Goal: Task Accomplishment & Management: Use online tool/utility

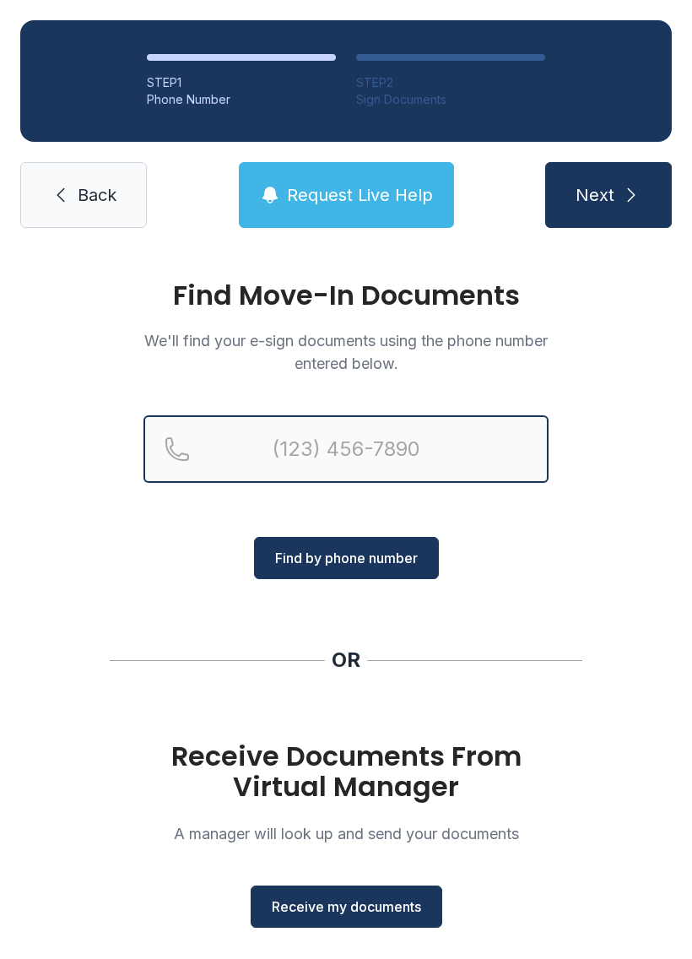
click at [290, 448] on input "Reservation phone number" at bounding box center [345, 449] width 405 height 68
type input "[PHONE_NUMBER]"
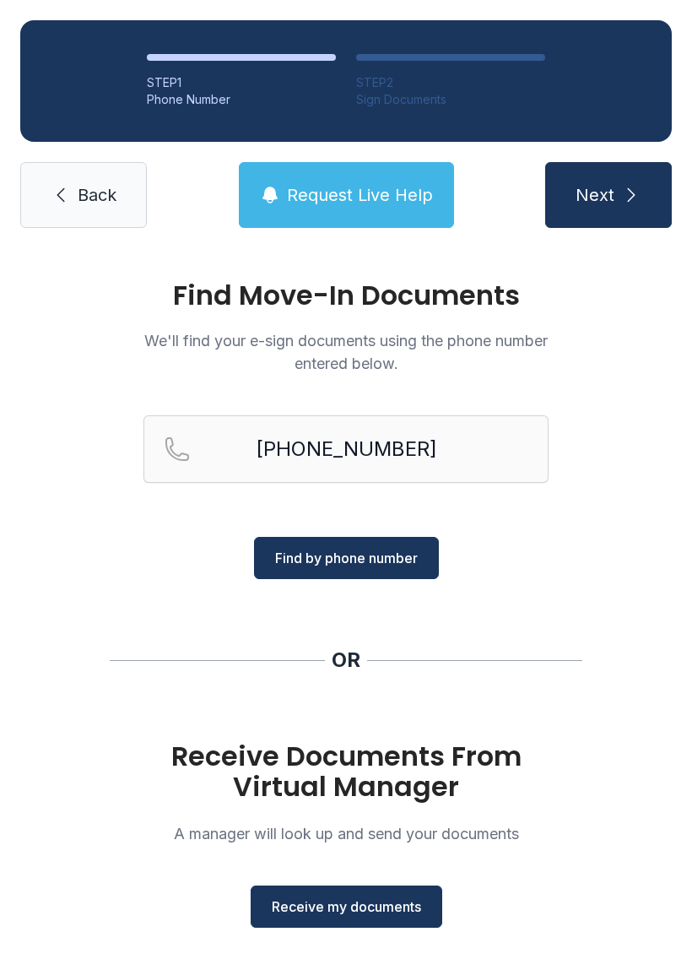
click at [372, 558] on span "Find by phone number" at bounding box center [346, 558] width 143 height 20
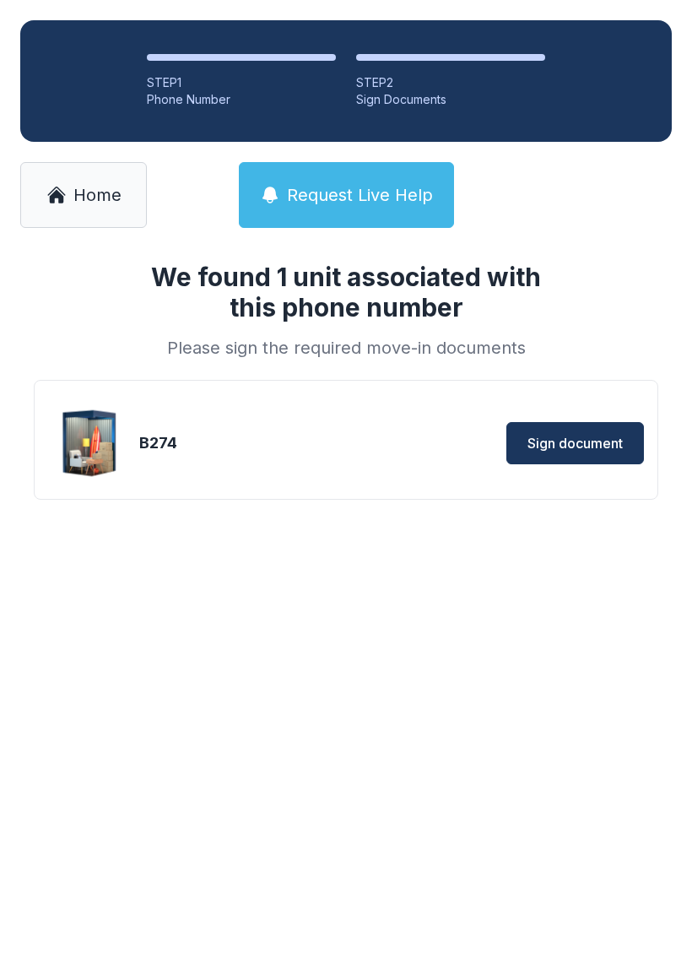
click at [587, 436] on span "Sign document" at bounding box center [574, 443] width 95 height 20
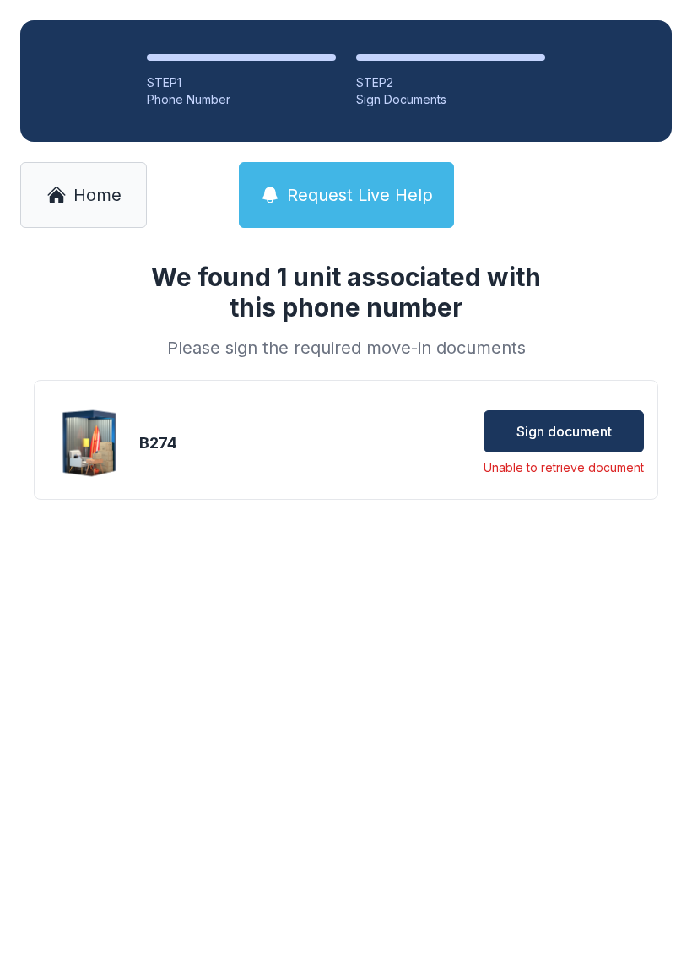
click at [577, 430] on span "Sign document" at bounding box center [564, 431] width 95 height 20
click at [518, 414] on button "Sign document" at bounding box center [564, 431] width 160 height 42
click at [111, 199] on span "Home" at bounding box center [97, 195] width 48 height 24
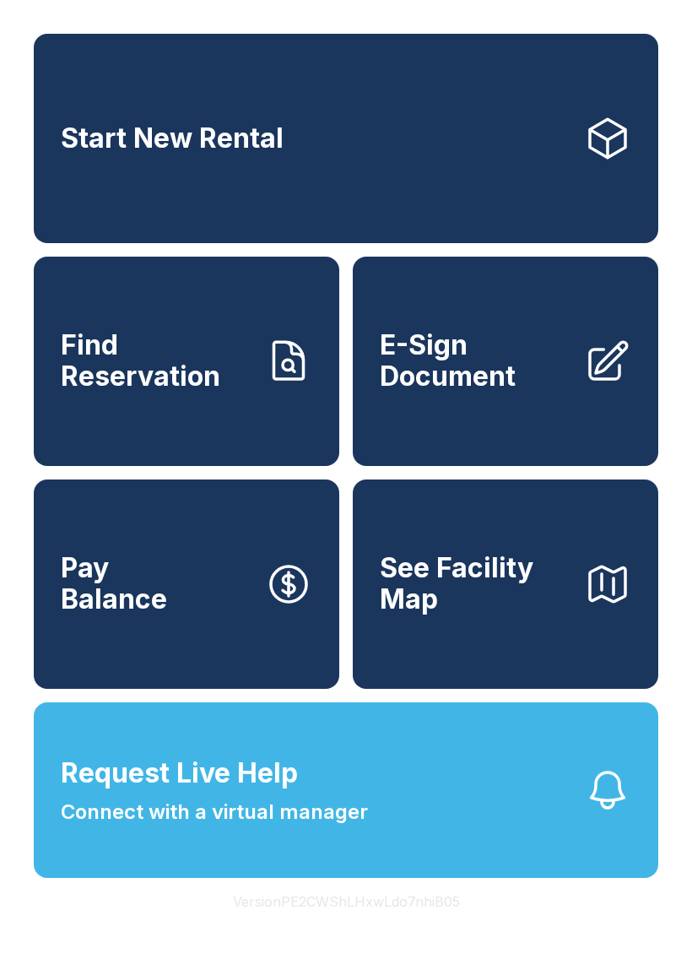
click at [497, 392] on span "E-Sign Document" at bounding box center [475, 361] width 191 height 62
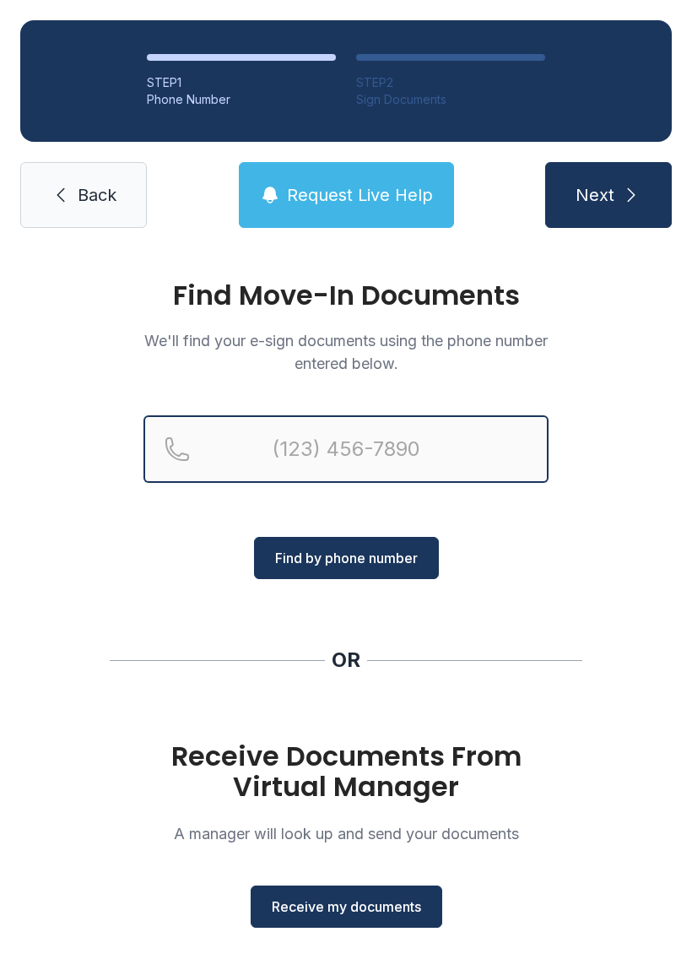
click at [318, 456] on input "Reservation phone number" at bounding box center [345, 449] width 405 height 68
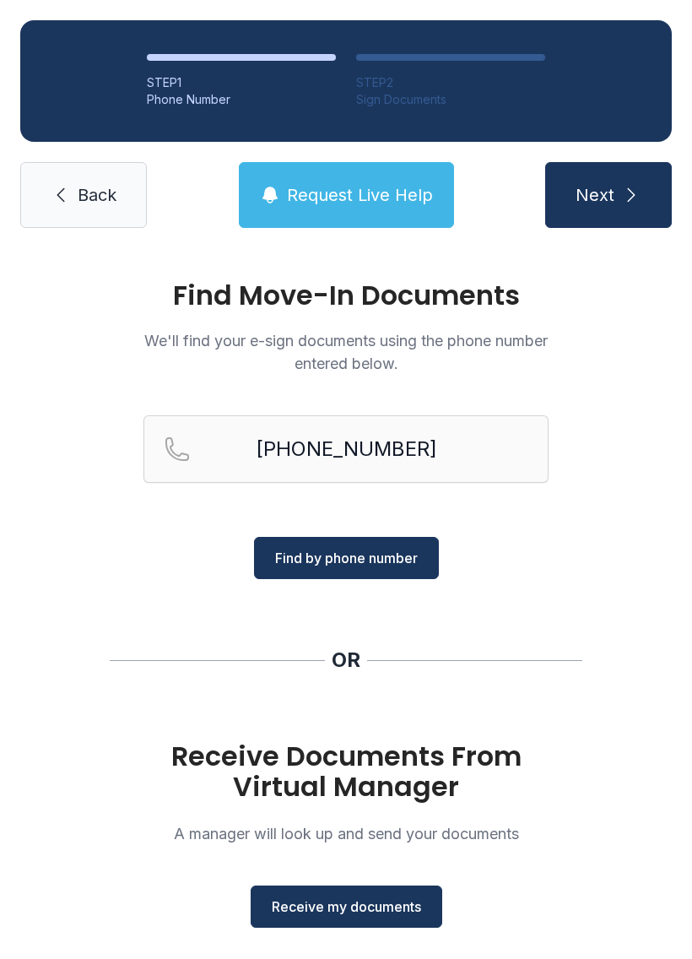
click at [356, 546] on button "Find by phone number" at bounding box center [346, 558] width 185 height 42
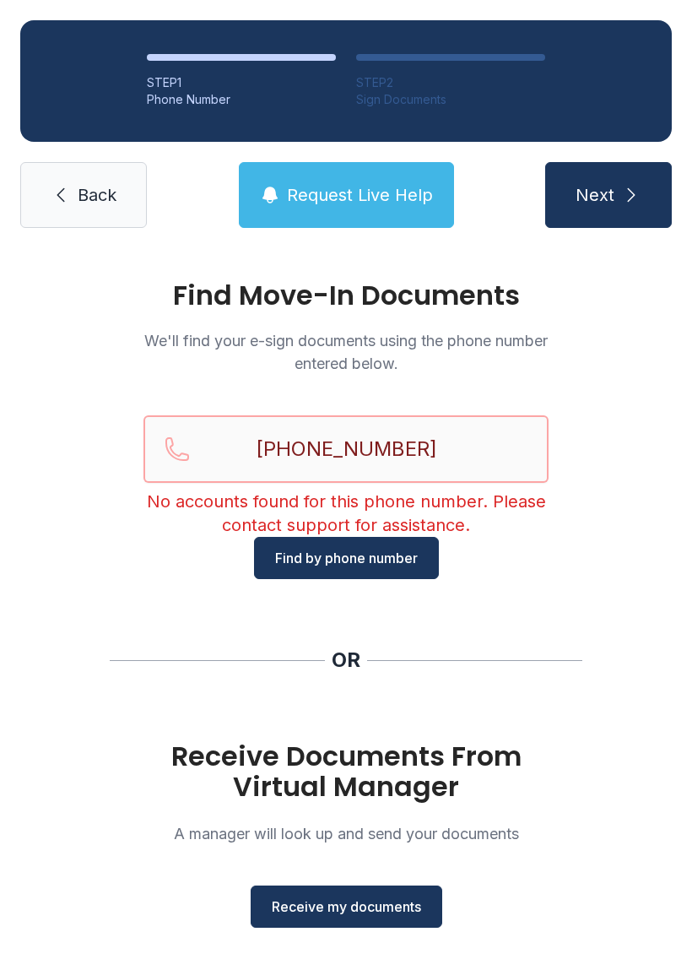
click at [468, 456] on input "[PHONE_NUMBER]" at bounding box center [345, 449] width 405 height 68
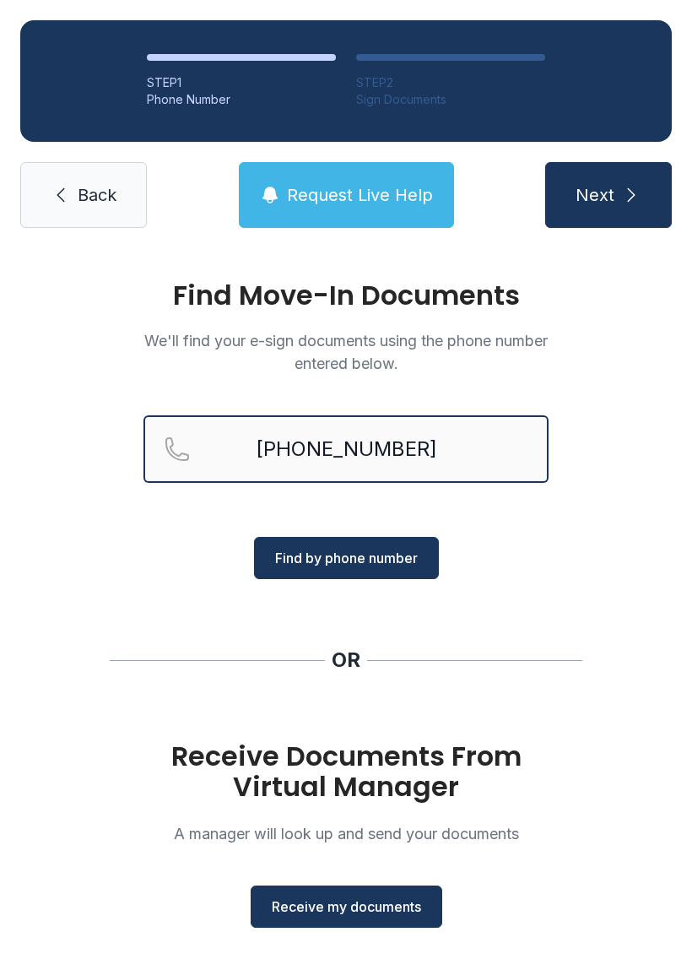
type input "[PHONE_NUMBER]"
click at [403, 543] on button "Find by phone number" at bounding box center [346, 558] width 185 height 42
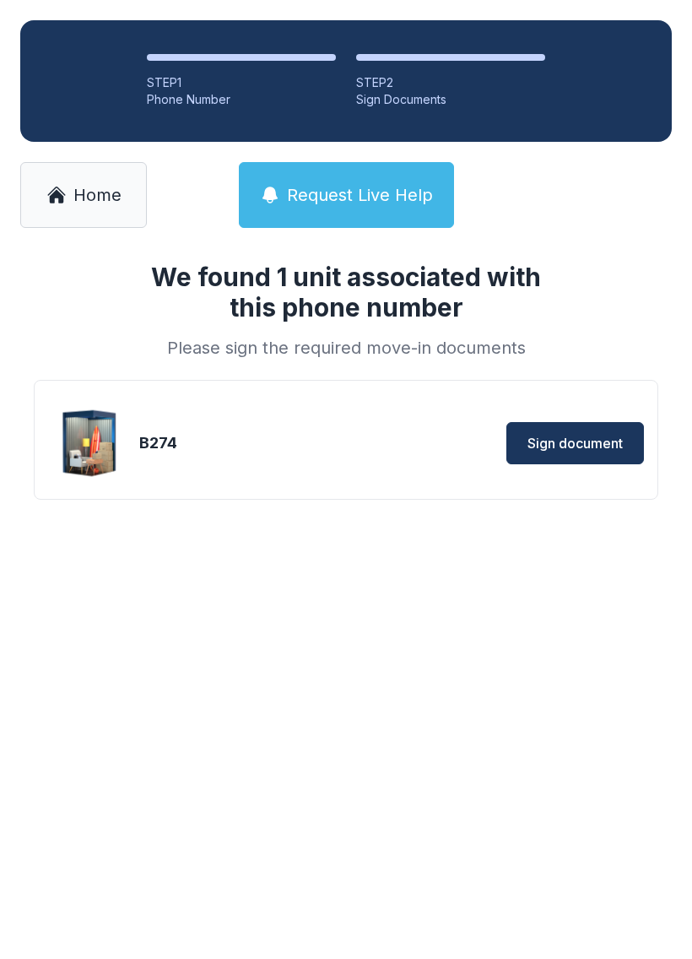
click at [594, 447] on span "Sign document" at bounding box center [574, 443] width 95 height 20
